Goal: Transaction & Acquisition: Download file/media

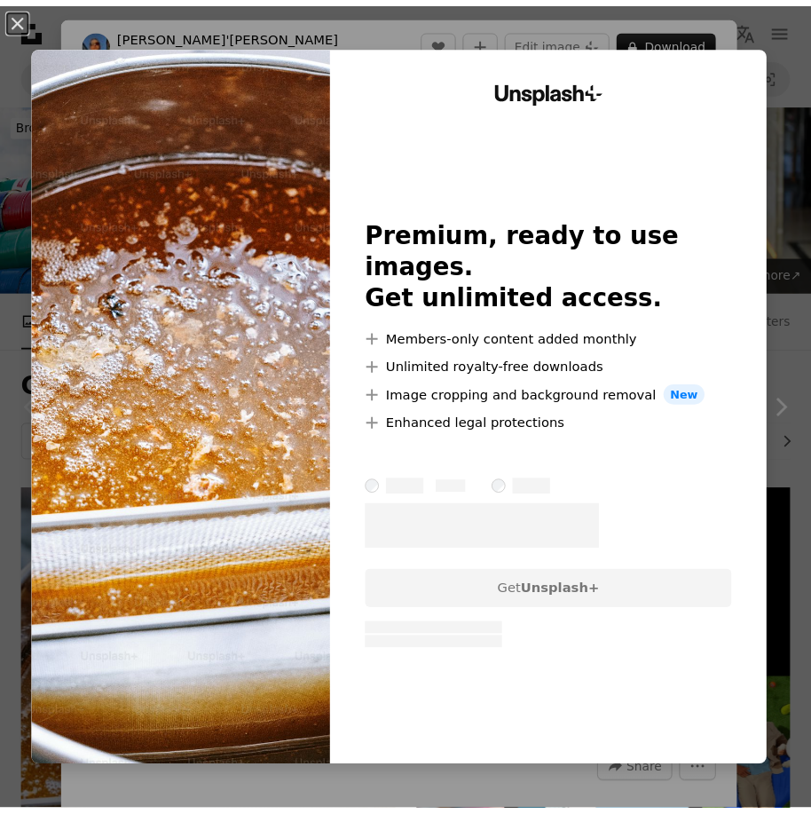
scroll to position [266, 0]
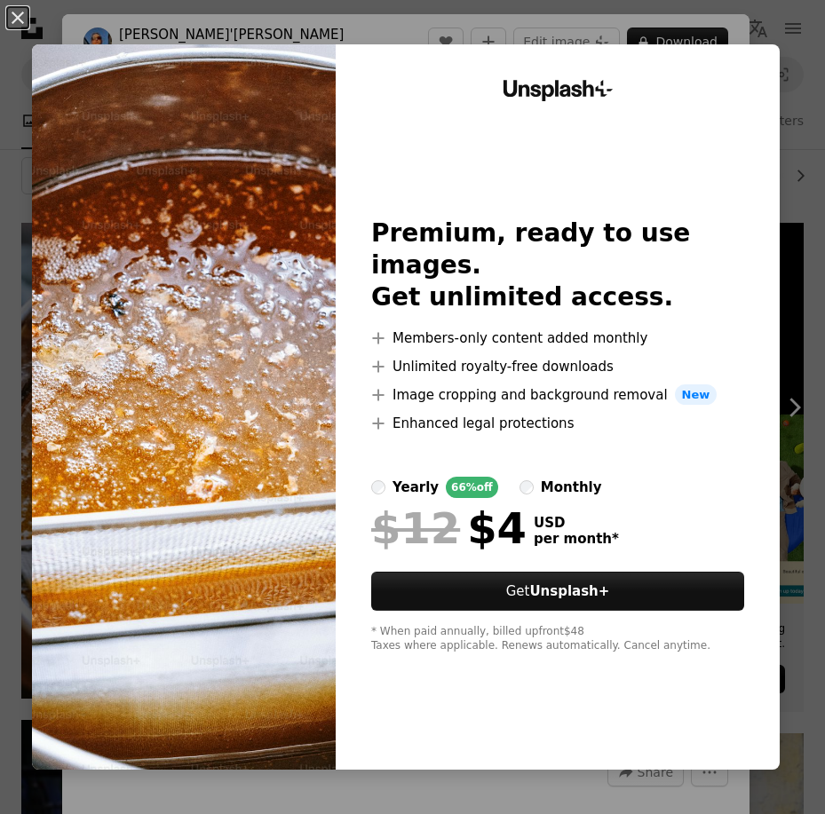
click at [302, 292] on img at bounding box center [184, 406] width 304 height 725
click at [306, 664] on img at bounding box center [184, 406] width 304 height 725
click at [721, 53] on div "Unsplash+ Premium, ready to use images. Get unlimited access. A plus sign Membe…" at bounding box center [558, 406] width 444 height 725
click at [766, 28] on div "An X shape Unsplash+ Premium, ready to use images. Get unlimited access. A plus…" at bounding box center [412, 407] width 825 height 814
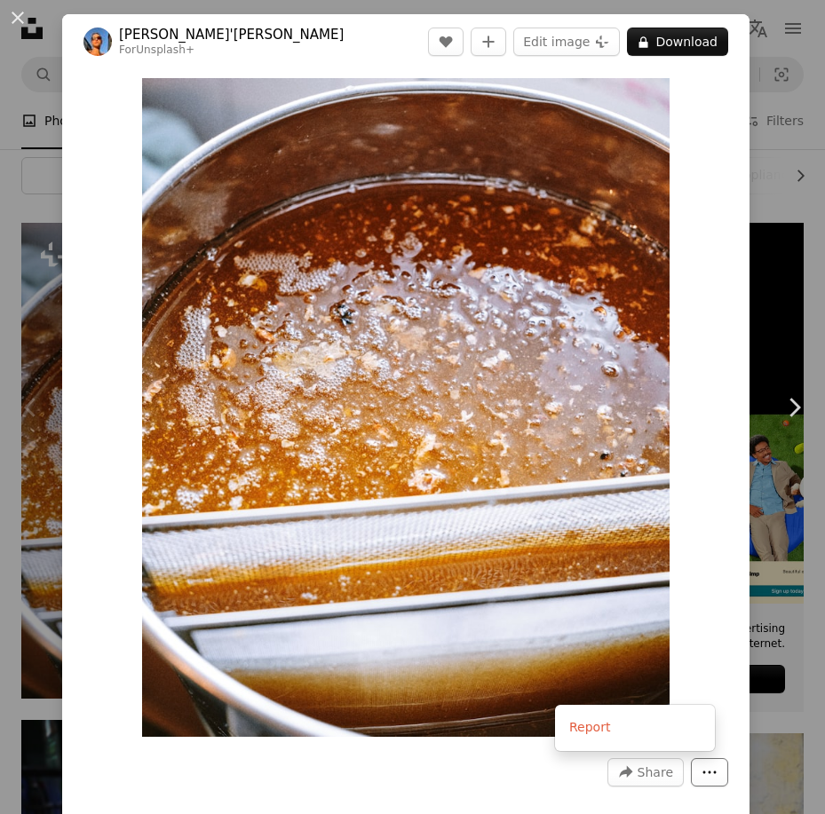
click at [701, 779] on icon "More Actions" at bounding box center [709, 772] width 16 height 16
click at [654, 764] on dialog "An X shape Chevron left Chevron right [PERSON_NAME]'[PERSON_NAME] For Unsplash+…" at bounding box center [412, 407] width 825 height 814
click at [637, 775] on span "Share" at bounding box center [655, 772] width 36 height 27
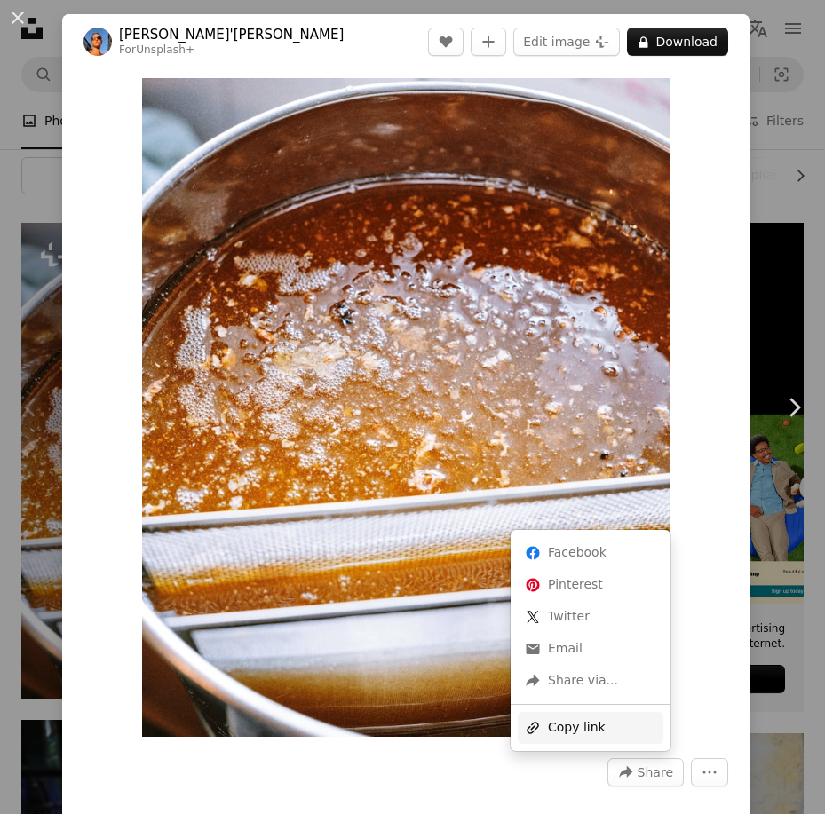
click at [574, 726] on div "A URL sharing icon (chains) Copy link" at bounding box center [591, 728] width 146 height 32
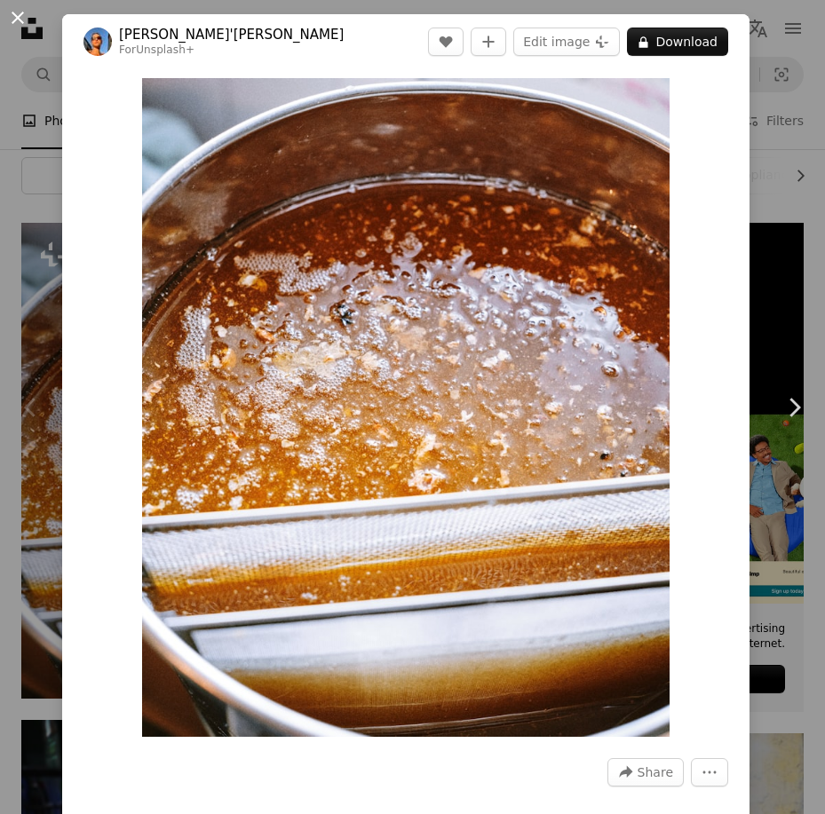
click at [15, 12] on button "An X shape" at bounding box center [17, 17] width 21 height 21
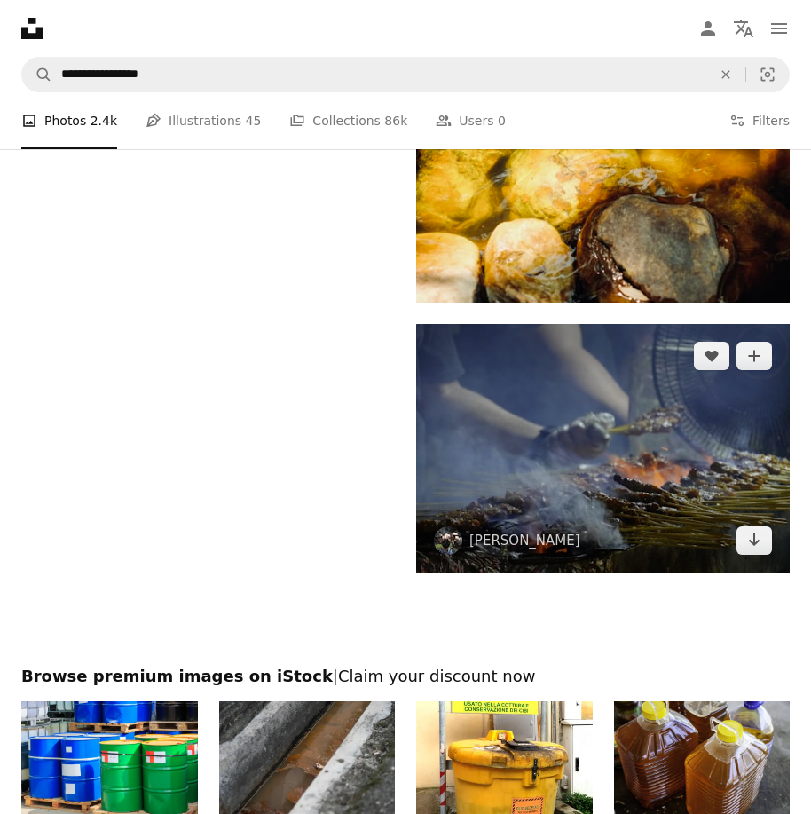
scroll to position [3995, 0]
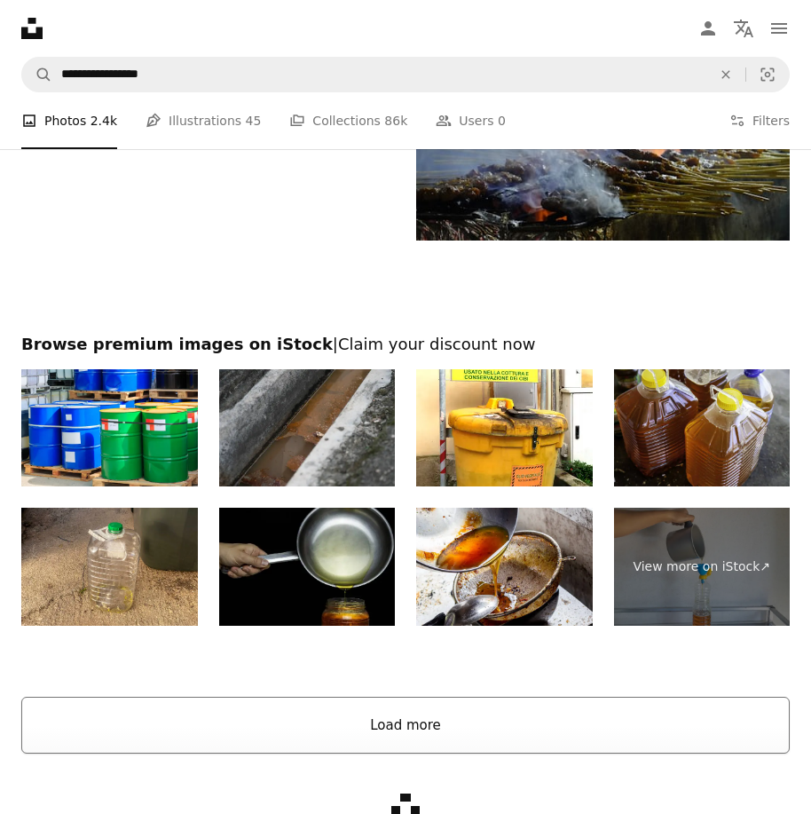
click at [389, 734] on button "Load more" at bounding box center [405, 725] width 769 height 57
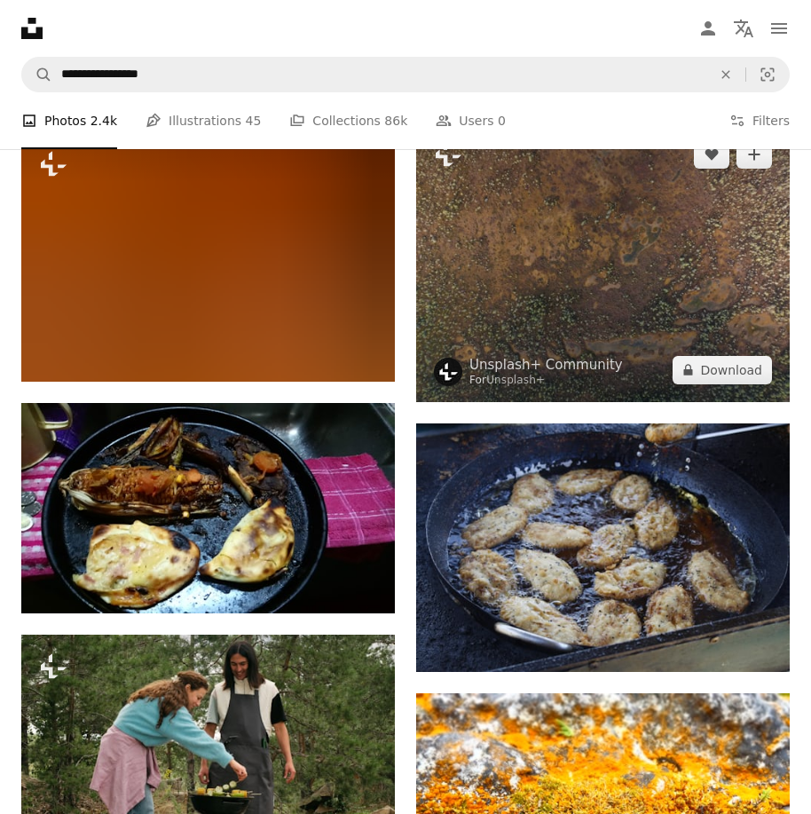
scroll to position [26546, 0]
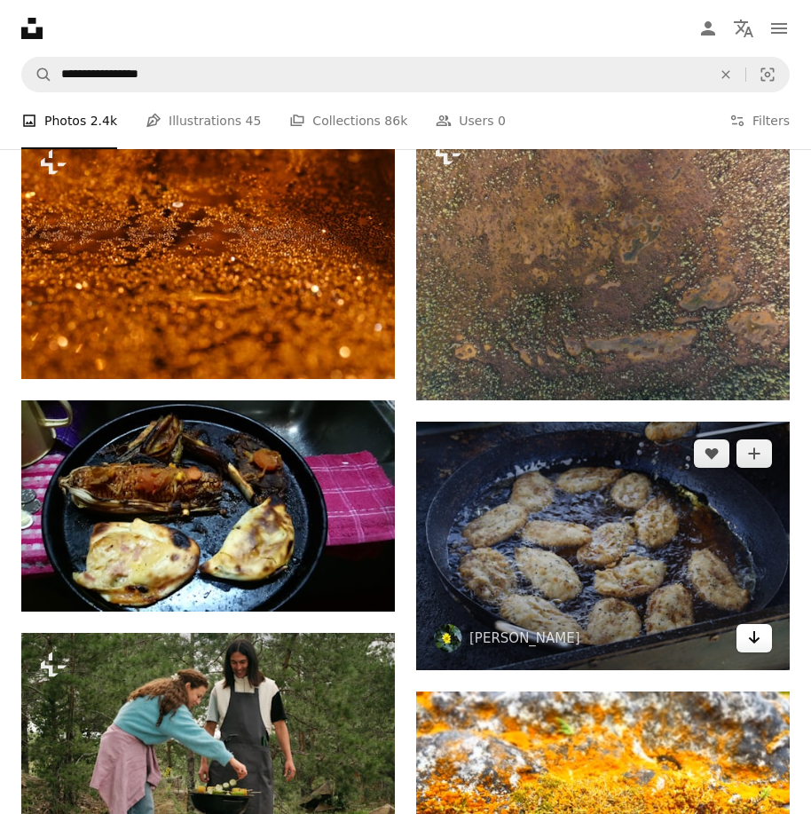
click at [744, 626] on link "Arrow pointing down" at bounding box center [755, 638] width 36 height 28
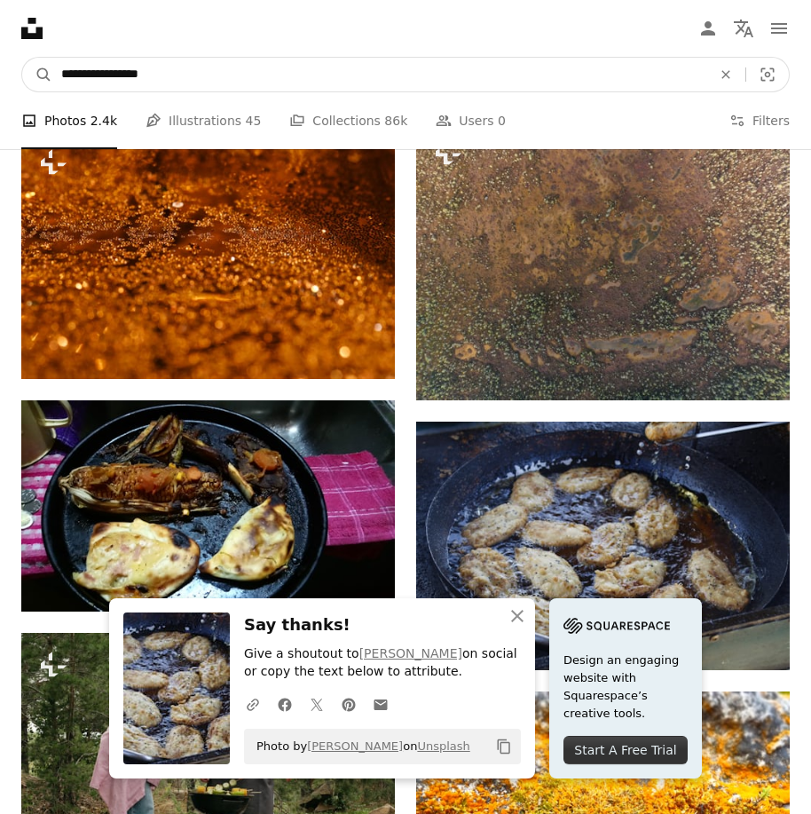
drag, startPoint x: 282, startPoint y: 73, endPoint x: -16, endPoint y: 24, distance: 302.3
type input "**********"
click at [22, 58] on button "A magnifying glass" at bounding box center [37, 75] width 30 height 34
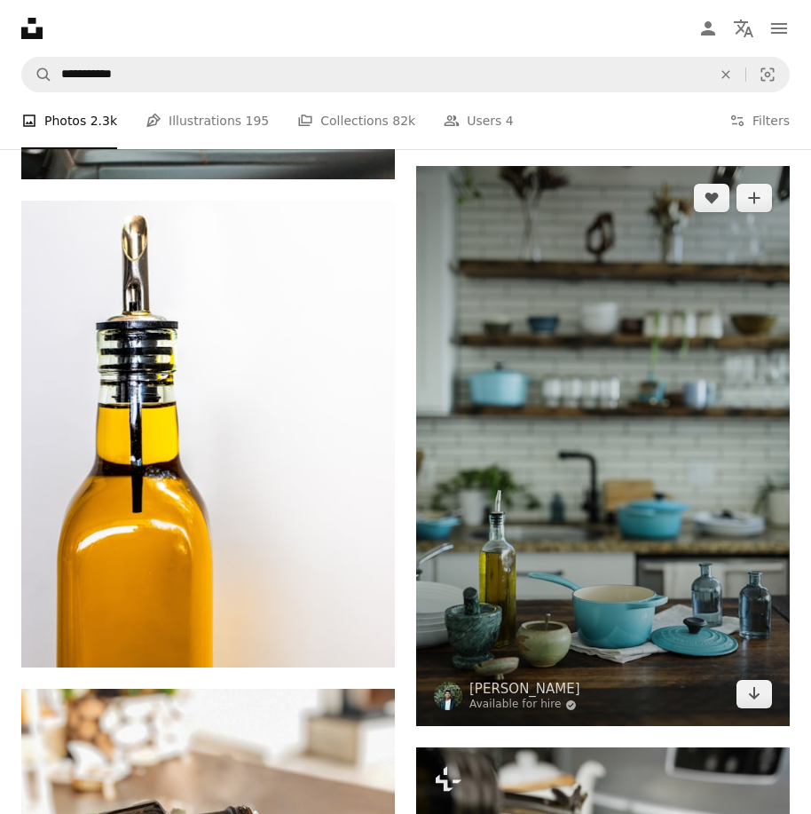
scroll to position [4084, 0]
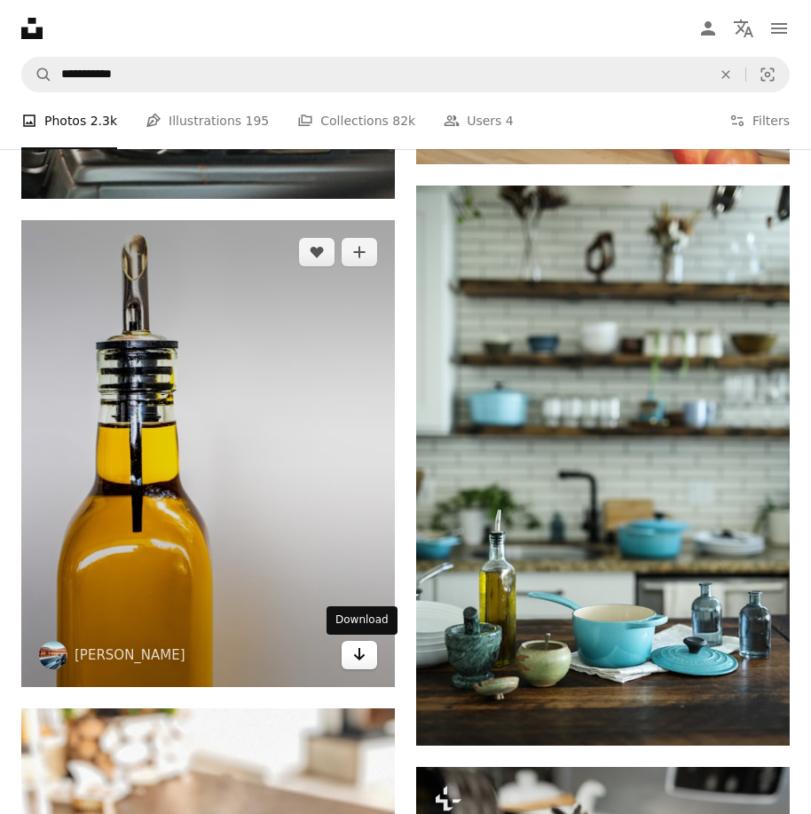
click at [353, 660] on icon "Arrow pointing down" at bounding box center [359, 654] width 14 height 21
